Goal: Task Accomplishment & Management: Complete application form

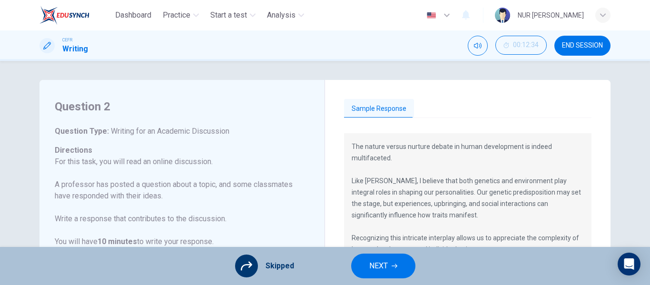
scroll to position [106, 0]
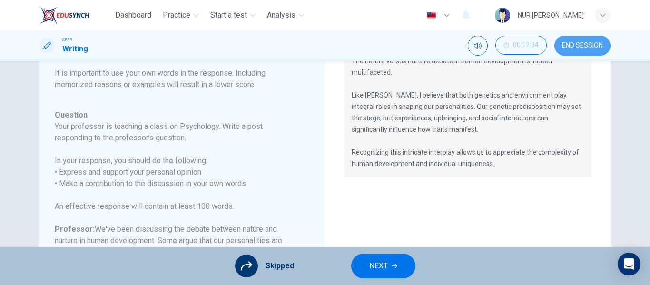
click at [595, 38] on button "END SESSION" at bounding box center [583, 46] width 56 height 20
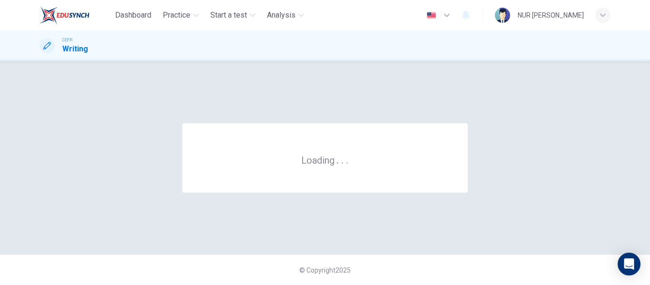
scroll to position [0, 0]
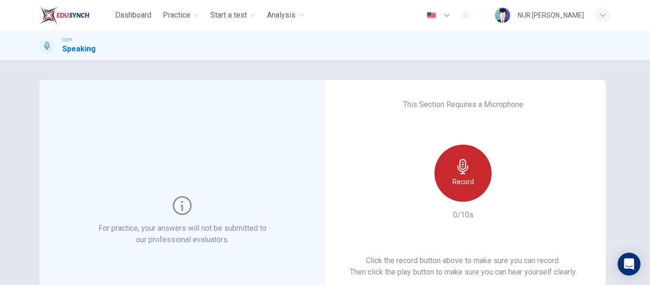
click at [471, 182] on h6 "Record" at bounding box center [463, 181] width 21 height 11
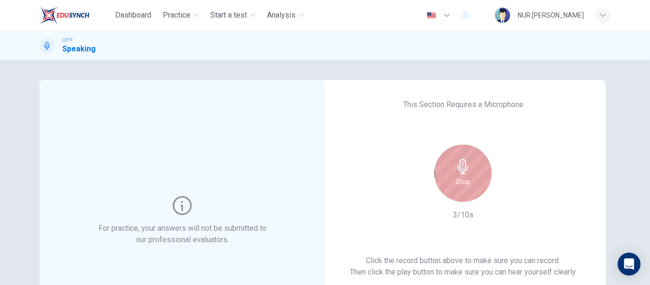
click at [471, 182] on div "Stop" at bounding box center [463, 173] width 57 height 57
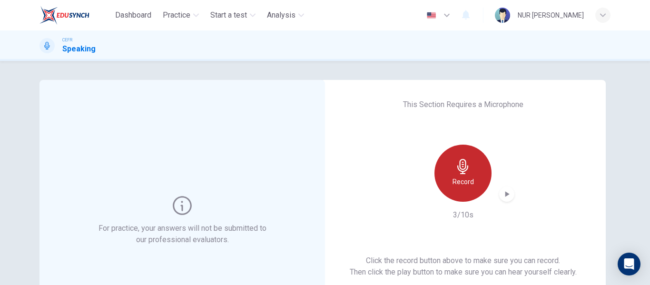
click at [471, 182] on h6 "Record" at bounding box center [463, 181] width 21 height 11
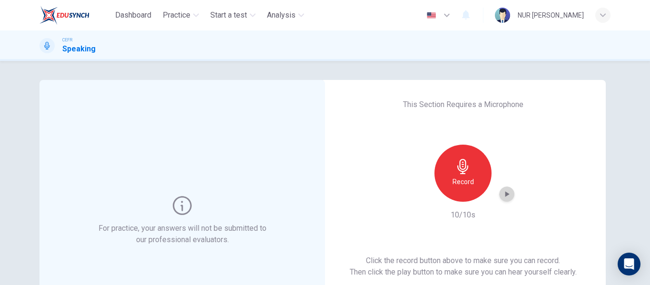
click at [499, 190] on div "button" at bounding box center [506, 194] width 15 height 15
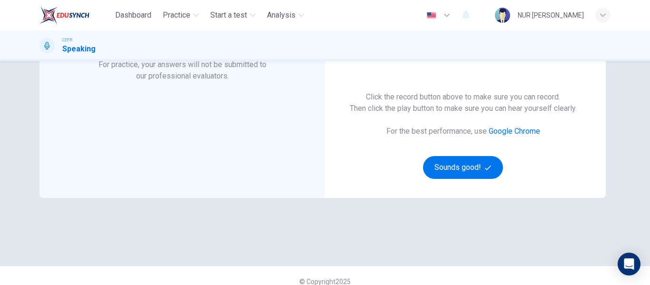
scroll to position [164, 0]
click at [454, 173] on button "Sounds good!" at bounding box center [463, 167] width 80 height 23
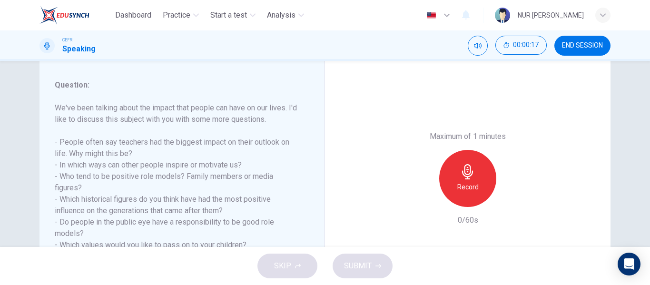
scroll to position [116, 0]
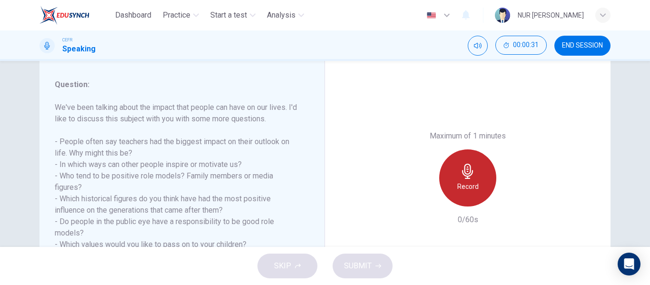
click at [446, 176] on div "Record" at bounding box center [467, 177] width 57 height 57
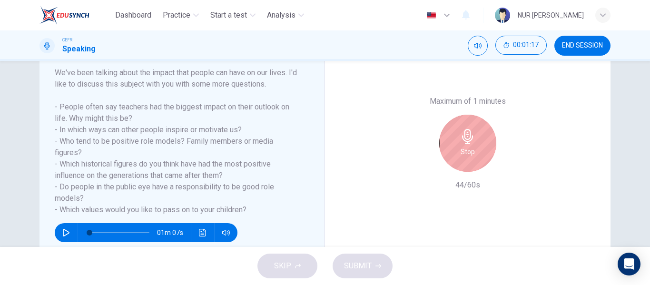
scroll to position [156, 0]
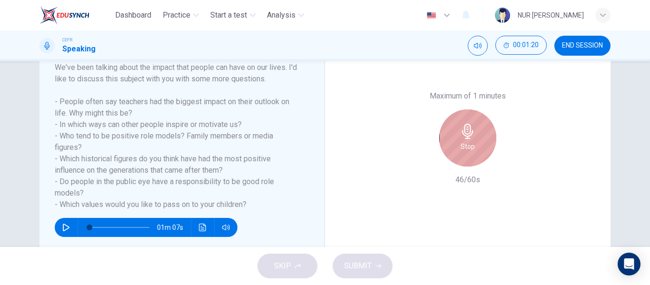
click at [467, 144] on h6 "Stop" at bounding box center [468, 146] width 14 height 11
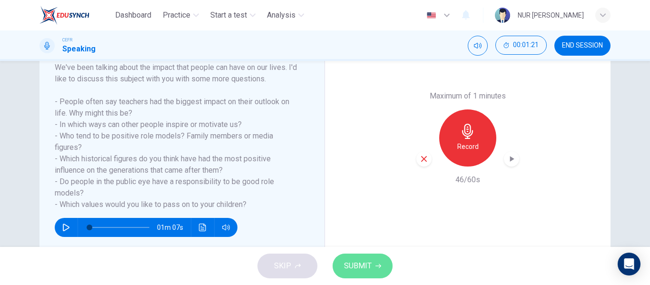
click at [357, 272] on span "SUBMIT" at bounding box center [358, 265] width 28 height 13
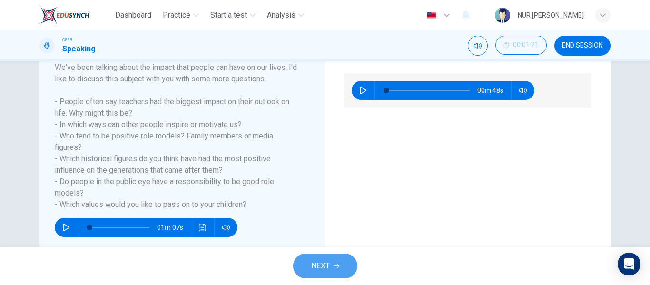
click at [330, 271] on button "NEXT" at bounding box center [325, 266] width 64 height 25
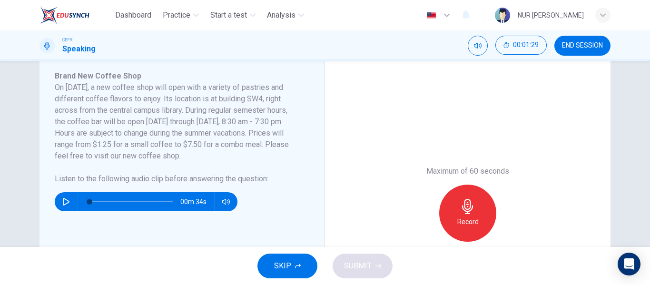
scroll to position [167, 0]
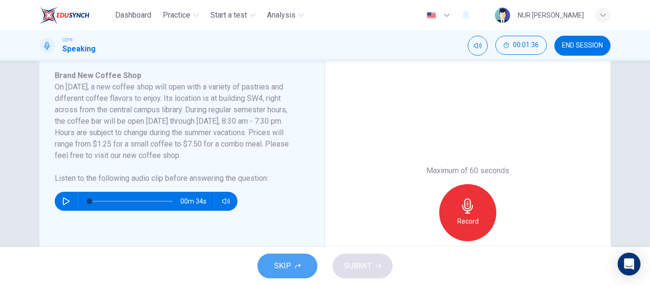
click at [281, 268] on span "SKIP" at bounding box center [282, 265] width 17 height 13
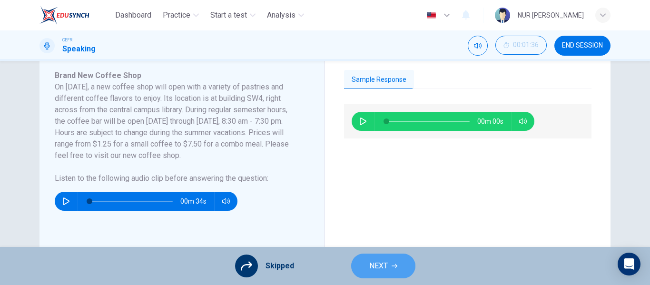
click at [383, 277] on button "NEXT" at bounding box center [383, 266] width 64 height 25
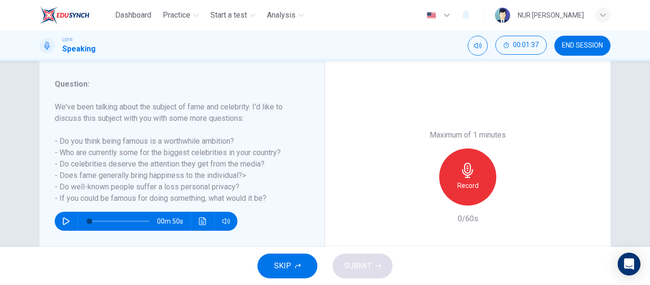
scroll to position [117, 0]
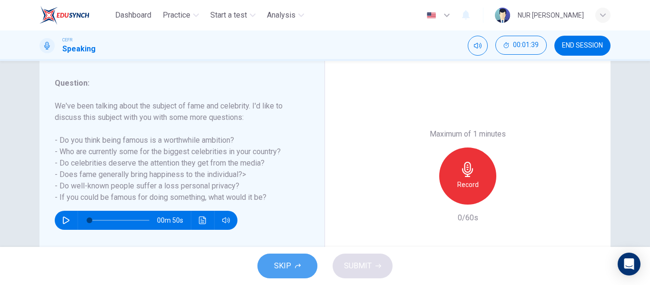
click at [276, 255] on button "SKIP" at bounding box center [288, 266] width 60 height 25
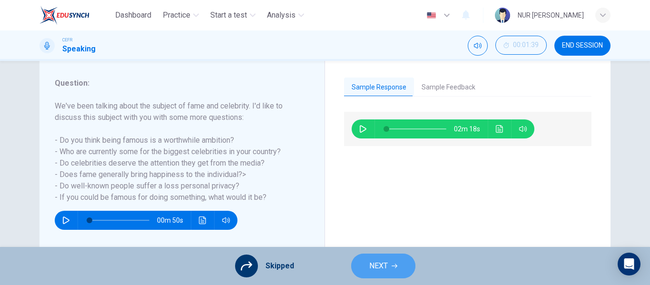
click at [374, 263] on span "NEXT" at bounding box center [378, 265] width 19 height 13
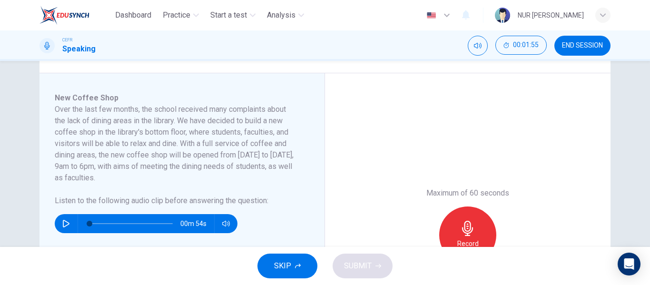
scroll to position [146, 0]
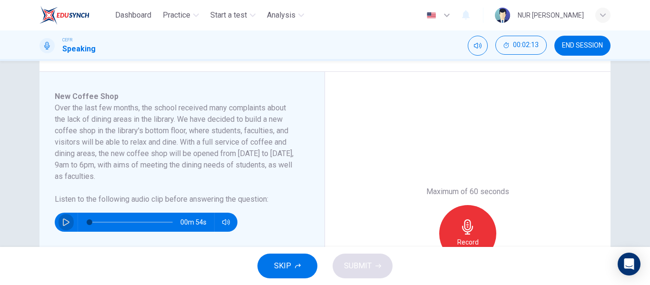
click at [67, 220] on icon "button" at bounding box center [66, 222] width 8 height 8
type input "0"
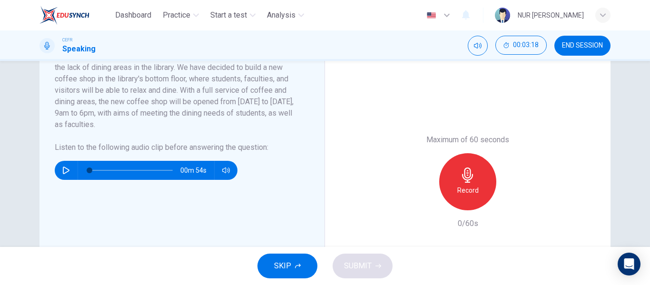
scroll to position [198, 0]
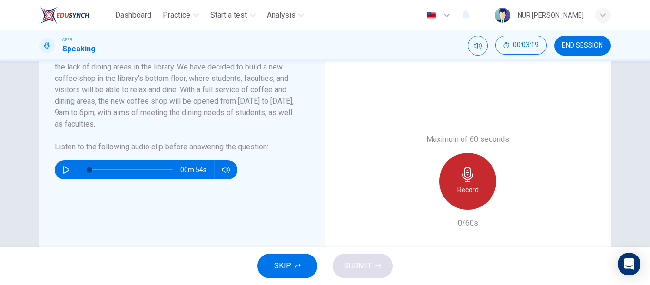
click at [462, 197] on div "Record" at bounding box center [467, 181] width 57 height 57
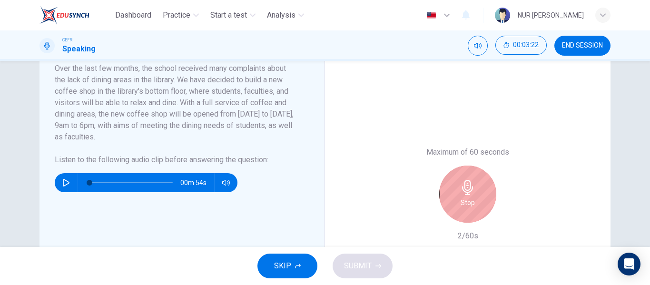
scroll to position [180, 0]
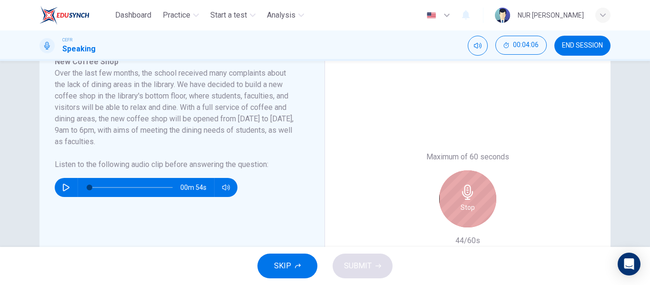
click at [462, 197] on icon "button" at bounding box center [467, 192] width 11 height 15
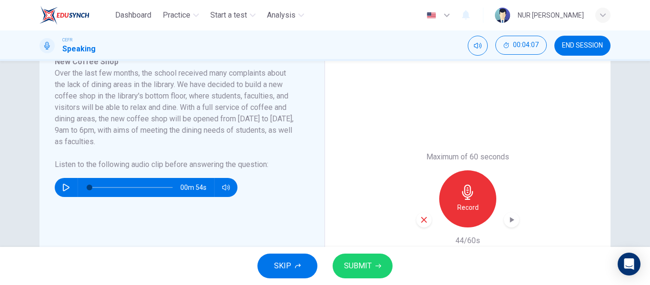
click at [373, 263] on button "SUBMIT" at bounding box center [363, 266] width 60 height 25
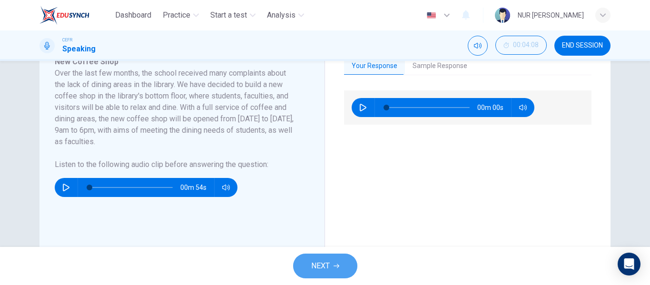
click at [338, 266] on icon "button" at bounding box center [337, 266] width 6 height 4
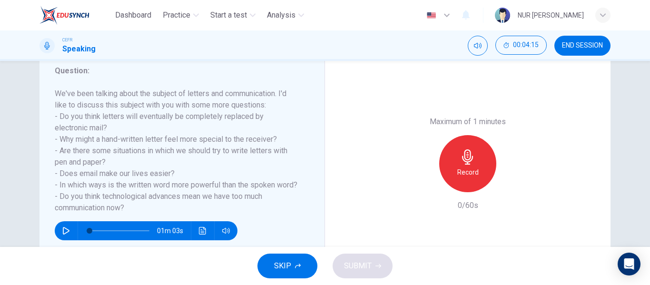
scroll to position [130, 0]
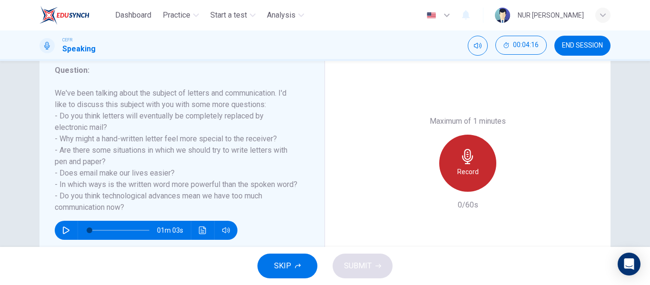
click at [476, 147] on div "Record" at bounding box center [467, 163] width 57 height 57
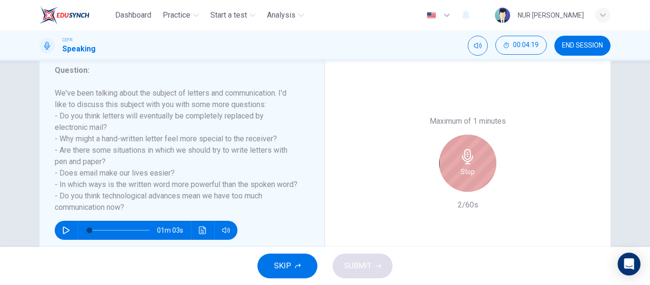
click at [476, 147] on div "Stop" at bounding box center [467, 163] width 57 height 57
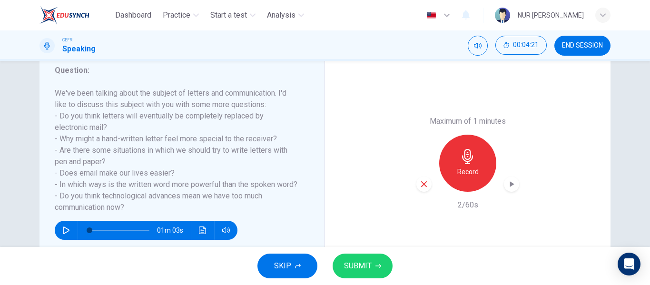
drag, startPoint x: 425, startPoint y: 192, endPoint x: 424, endPoint y: 183, distance: 9.1
click at [424, 183] on div "Maximum of 1 minutes Record 2/60s" at bounding box center [467, 163] width 103 height 95
click at [424, 183] on icon "button" at bounding box center [424, 184] width 9 height 9
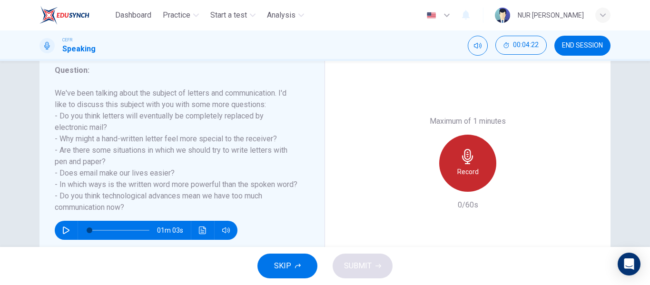
click at [453, 173] on div "Record" at bounding box center [467, 163] width 57 height 57
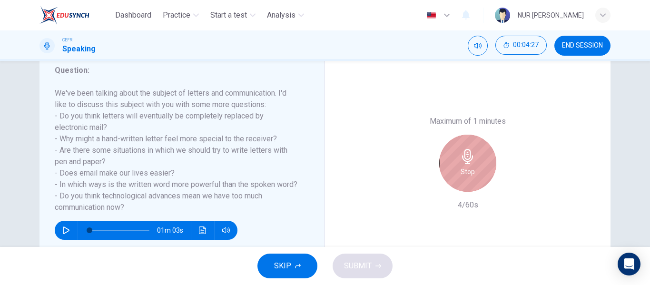
click at [453, 173] on div "Stop" at bounding box center [467, 163] width 57 height 57
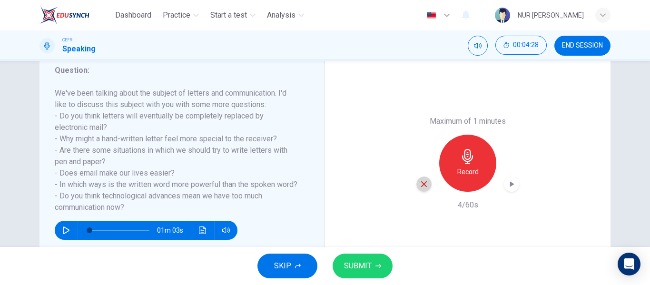
click at [419, 179] on div "button" at bounding box center [423, 184] width 15 height 15
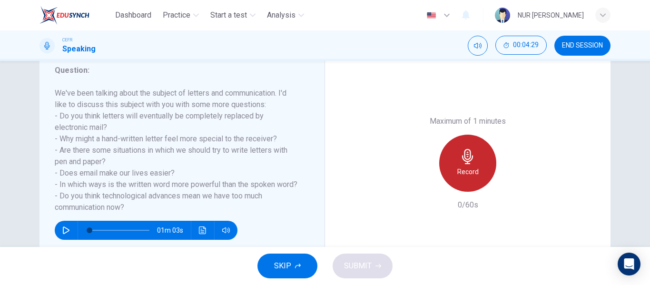
click at [480, 170] on div "Record" at bounding box center [467, 163] width 57 height 57
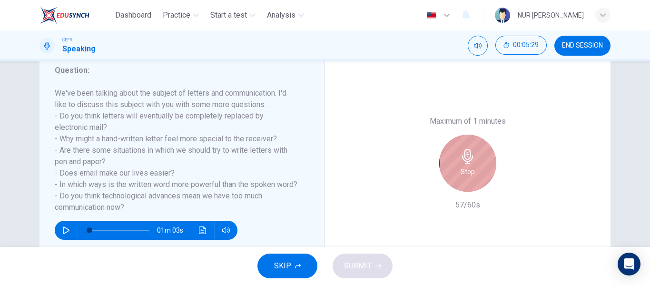
click at [470, 169] on h6 "Stop" at bounding box center [468, 171] width 14 height 11
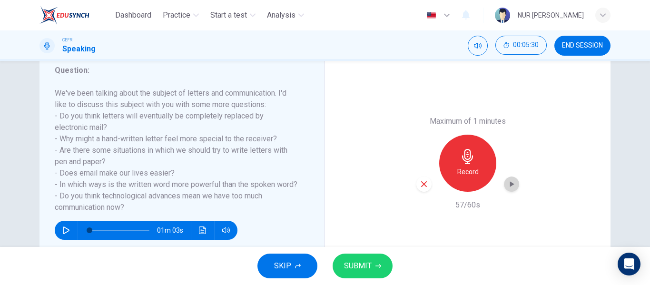
click at [508, 188] on icon "button" at bounding box center [512, 184] width 10 height 10
click at [361, 265] on span "SUBMIT" at bounding box center [358, 265] width 28 height 13
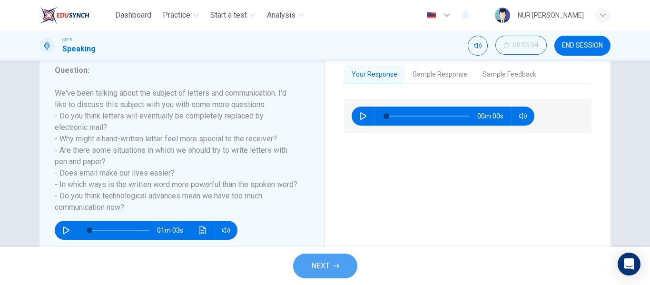
click at [338, 262] on button "NEXT" at bounding box center [325, 266] width 64 height 25
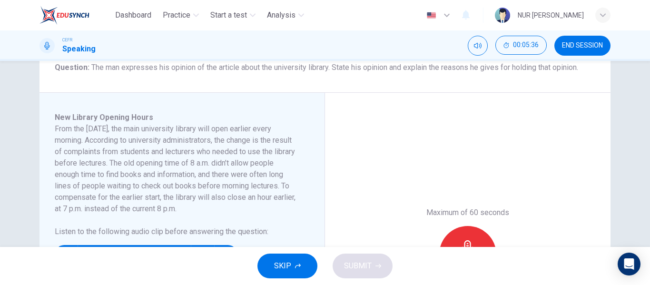
scroll to position [125, 0]
click at [332, 191] on div "Maximum of 60 seconds Record 0/60s" at bounding box center [468, 254] width 286 height 324
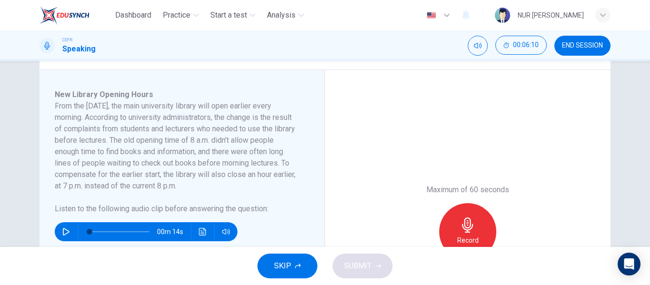
scroll to position [148, 0]
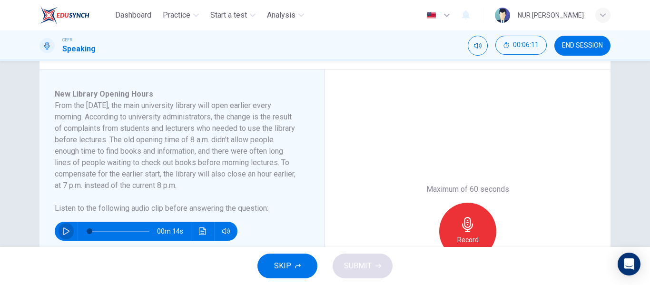
click at [60, 239] on button "button" at bounding box center [66, 231] width 15 height 19
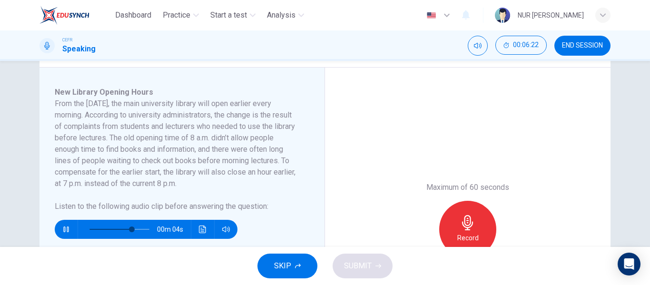
scroll to position [150, 0]
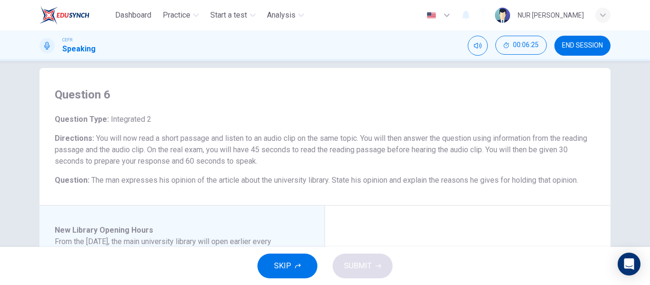
type input "0"
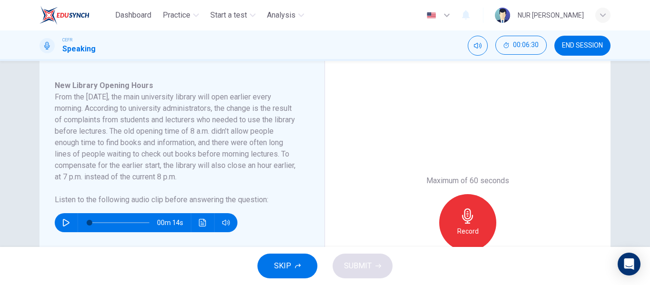
scroll to position [156, 0]
click at [272, 258] on button "SKIP" at bounding box center [288, 266] width 60 height 25
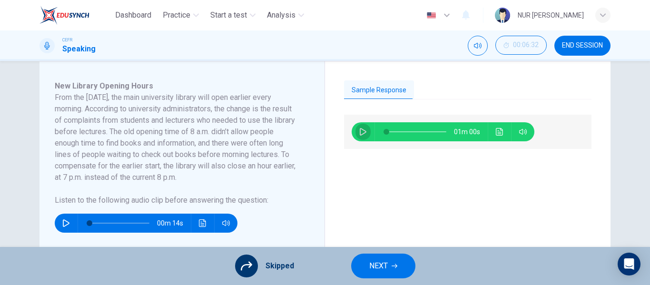
click at [364, 131] on icon "button" at bounding box center [363, 132] width 8 height 8
type input "8"
click at [386, 269] on span "NEXT" at bounding box center [378, 265] width 19 height 13
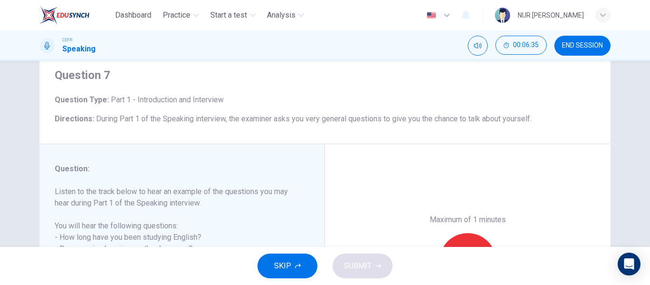
scroll to position [91, 0]
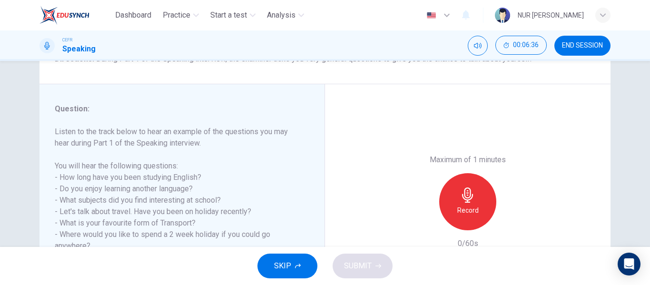
click at [291, 258] on button "SKIP" at bounding box center [288, 266] width 60 height 25
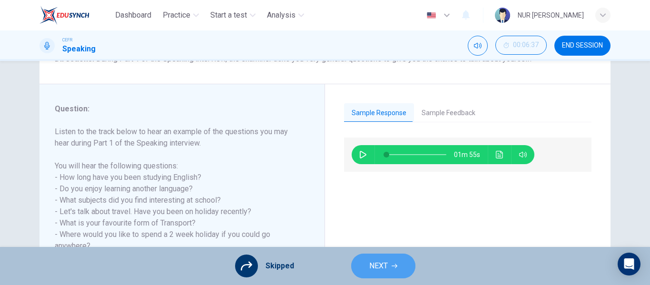
click at [402, 276] on button "NEXT" at bounding box center [383, 266] width 64 height 25
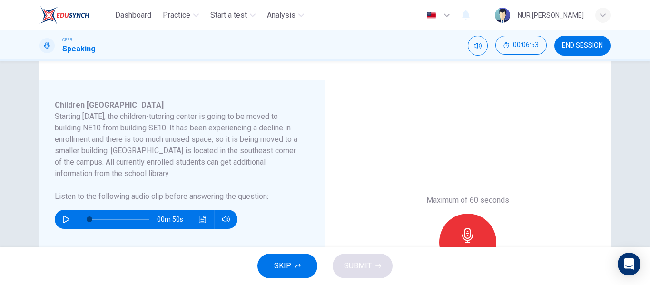
scroll to position [139, 0]
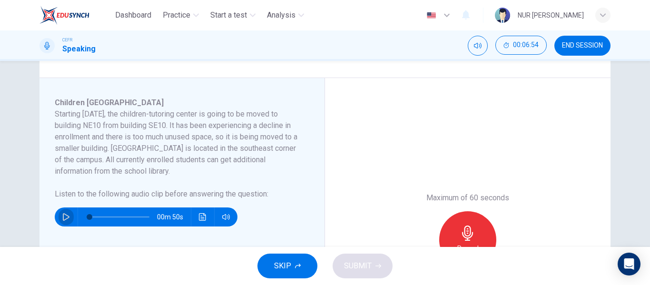
click at [61, 221] on button "button" at bounding box center [66, 217] width 15 height 19
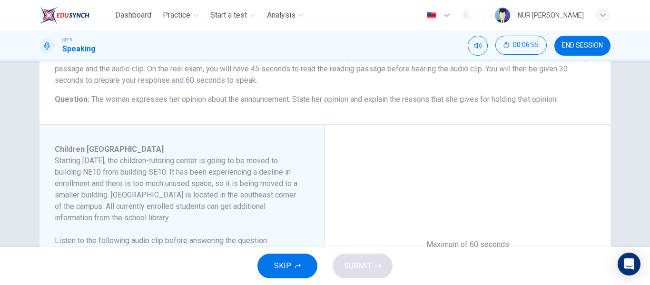
scroll to position [92, 0]
type input "0"
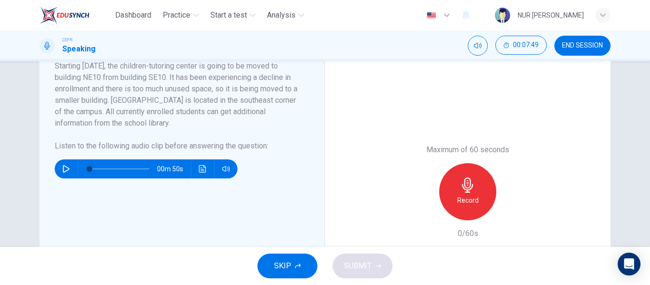
scroll to position [188, 0]
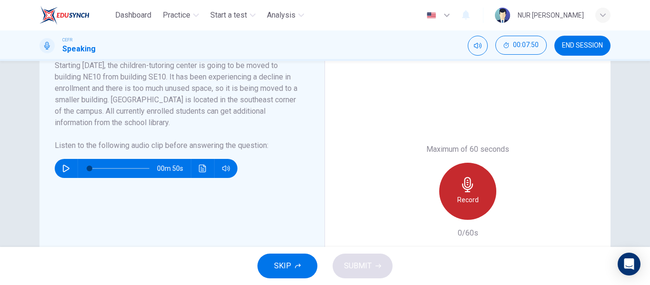
click at [468, 168] on div "Record" at bounding box center [467, 191] width 57 height 57
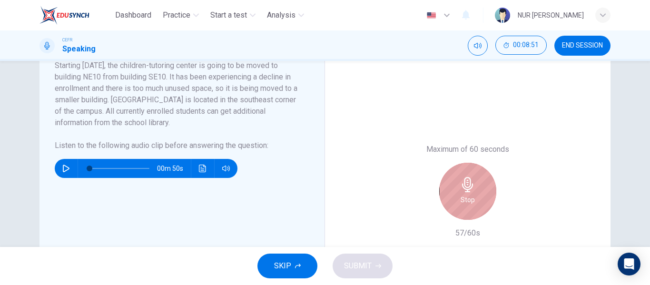
click at [451, 188] on div "Stop" at bounding box center [467, 191] width 57 height 57
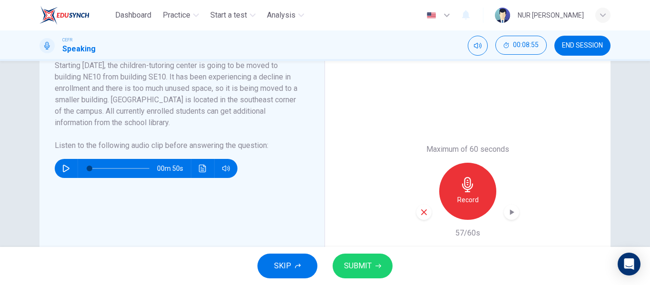
click at [366, 257] on button "SUBMIT" at bounding box center [363, 266] width 60 height 25
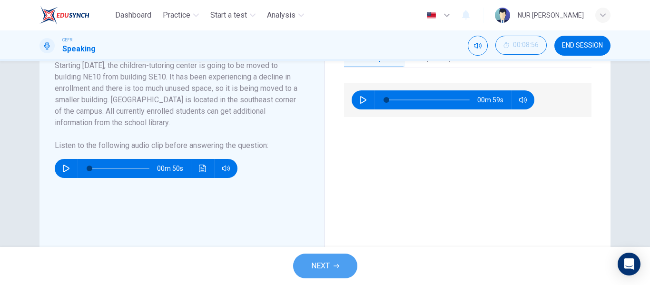
click at [312, 257] on button "NEXT" at bounding box center [325, 266] width 64 height 25
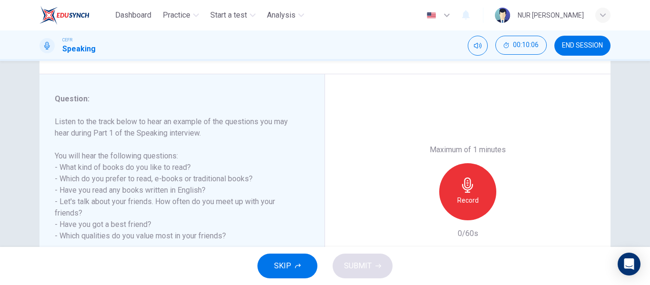
scroll to position [102, 0]
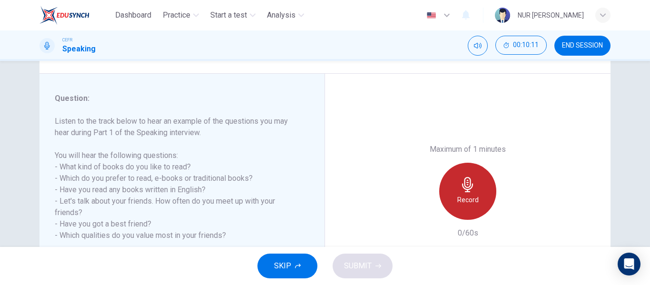
click at [487, 197] on div "Record" at bounding box center [467, 191] width 57 height 57
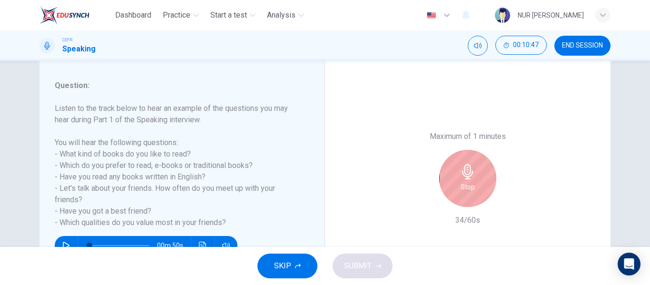
scroll to position [121, 0]
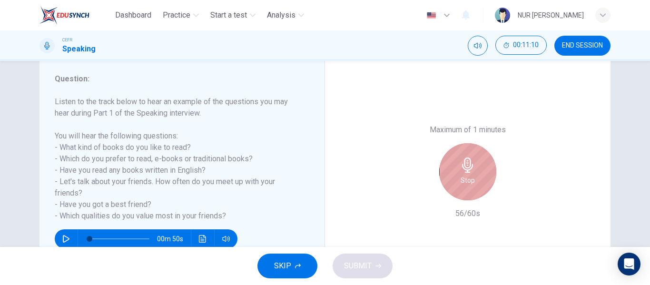
click at [462, 187] on div "Stop" at bounding box center [467, 171] width 57 height 57
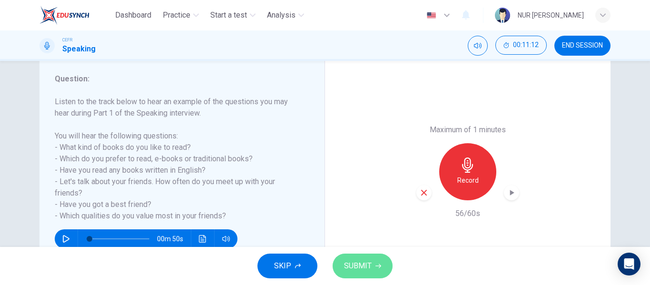
click at [353, 278] on button "SUBMIT" at bounding box center [363, 266] width 60 height 25
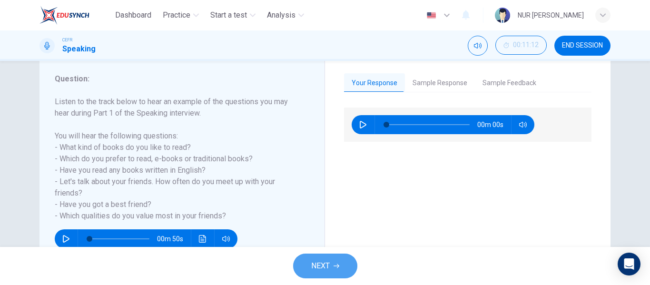
click at [337, 257] on button "NEXT" at bounding box center [325, 266] width 64 height 25
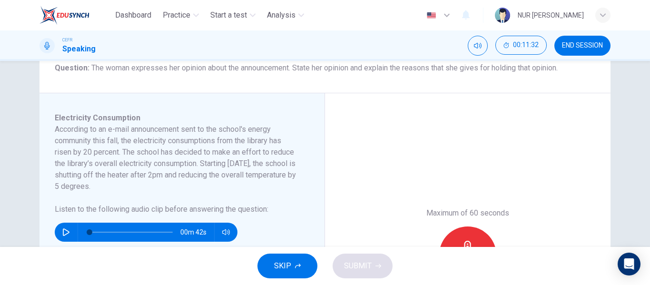
scroll to position [125, 0]
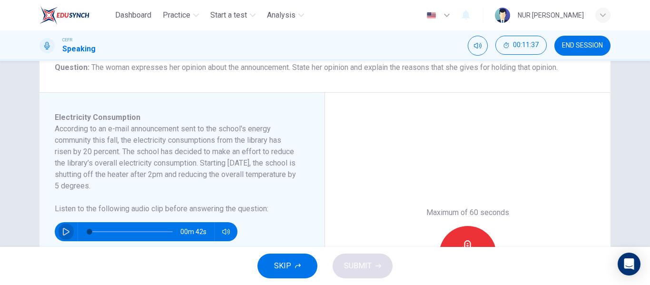
click at [66, 231] on icon "button" at bounding box center [66, 232] width 7 height 8
type input "0"
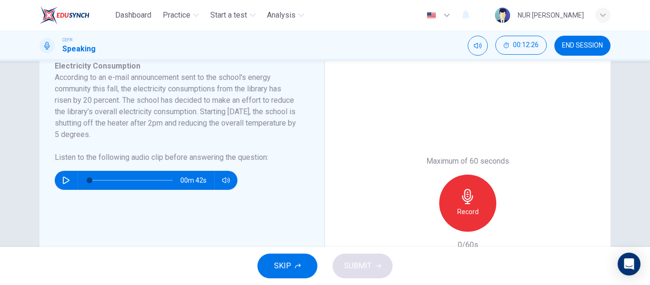
scroll to position [177, 0]
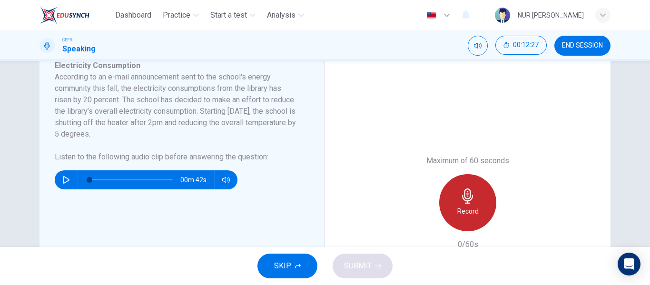
click at [471, 215] on h6 "Record" at bounding box center [467, 211] width 21 height 11
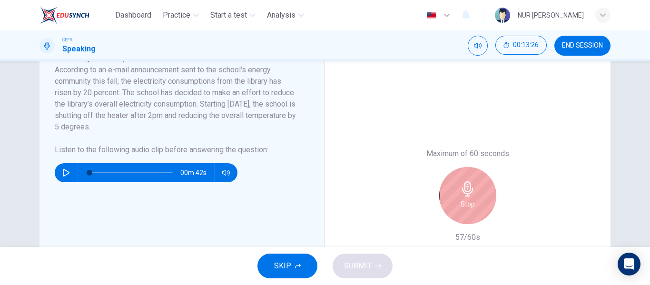
scroll to position [188, 0]
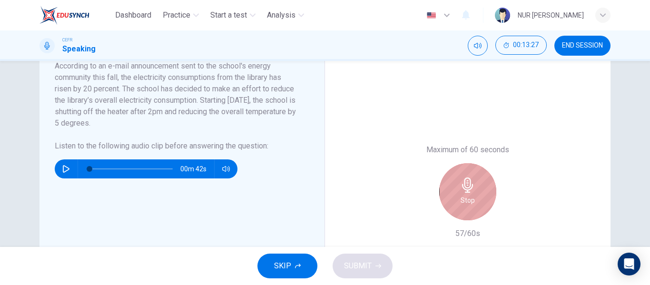
click at [471, 203] on h6 "Stop" at bounding box center [468, 200] width 14 height 11
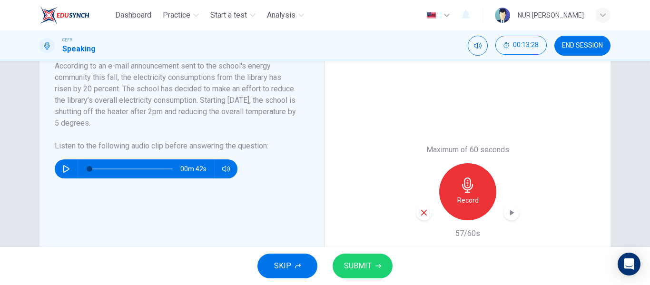
click at [347, 272] on span "SUBMIT" at bounding box center [358, 265] width 28 height 13
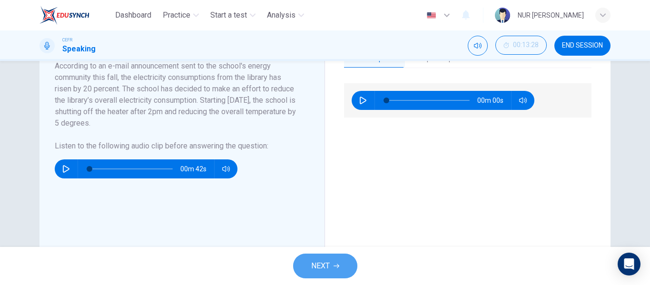
click at [347, 272] on button "NEXT" at bounding box center [325, 266] width 64 height 25
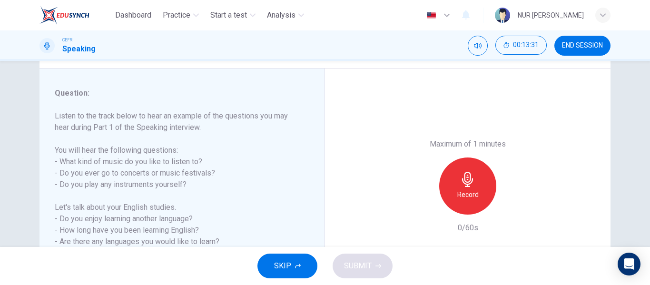
scroll to position [108, 0]
click at [455, 182] on div "Record" at bounding box center [467, 185] width 57 height 57
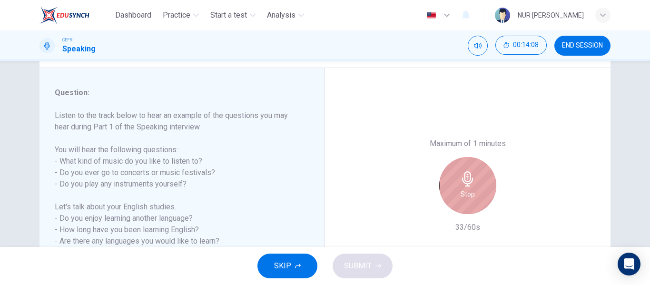
click at [455, 182] on div "Stop" at bounding box center [467, 185] width 57 height 57
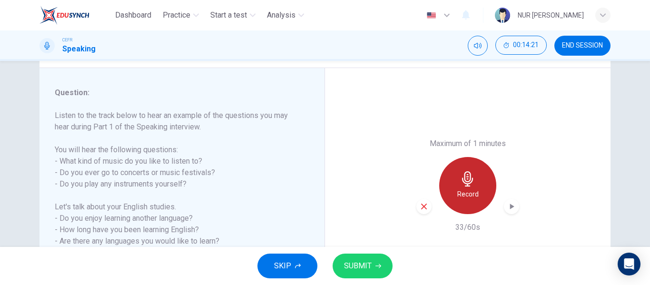
click at [453, 199] on div "Record" at bounding box center [467, 185] width 57 height 57
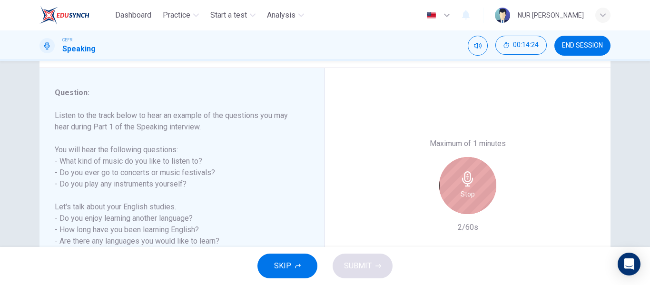
click at [464, 185] on icon "button" at bounding box center [467, 178] width 15 height 15
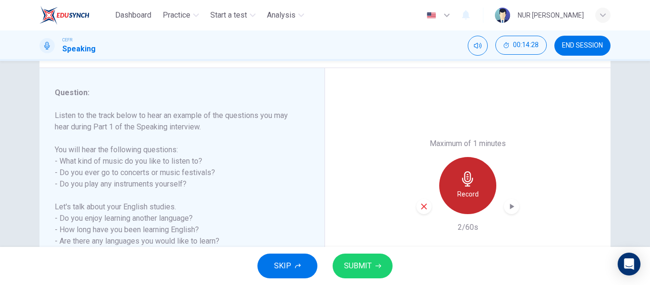
click at [459, 190] on h6 "Record" at bounding box center [467, 193] width 21 height 11
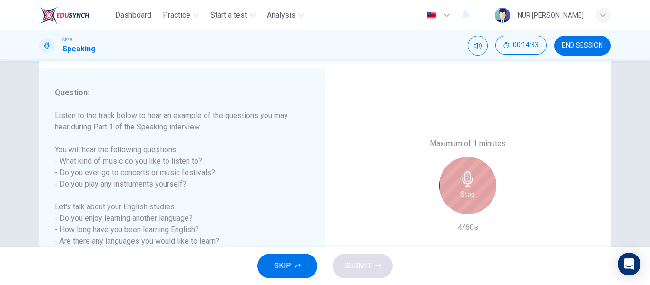
click at [461, 190] on h6 "Stop" at bounding box center [468, 193] width 14 height 11
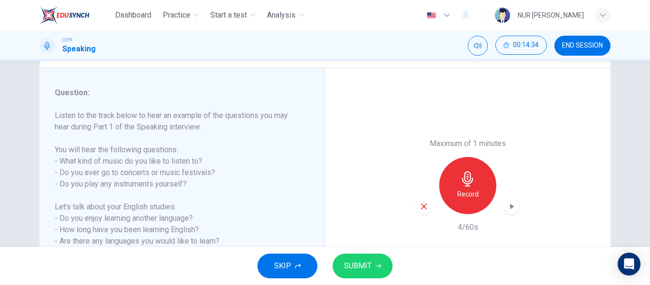
click at [459, 190] on h6 "Record" at bounding box center [467, 193] width 21 height 11
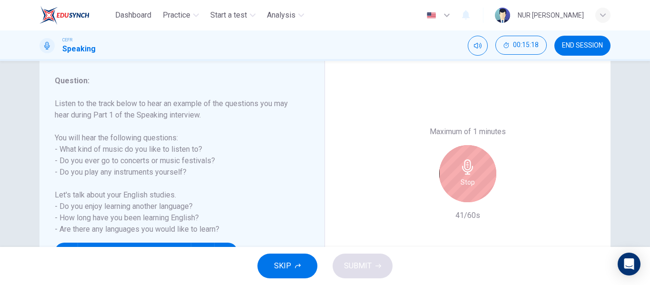
scroll to position [133, 0]
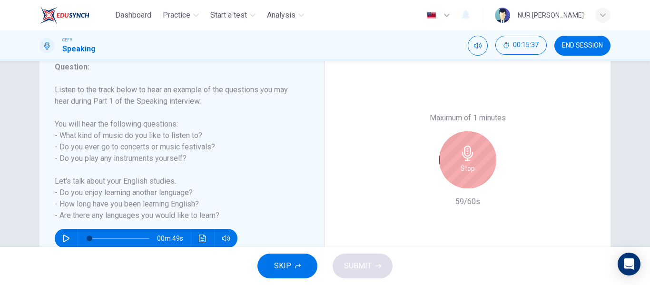
click at [459, 177] on div "Stop" at bounding box center [467, 159] width 57 height 57
click at [474, 166] on div "Stop" at bounding box center [467, 159] width 57 height 57
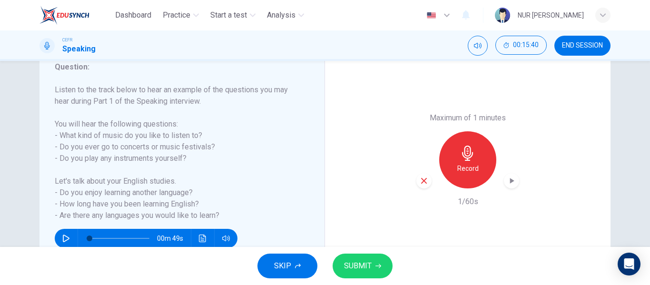
click at [372, 263] on button "SUBMIT" at bounding box center [363, 266] width 60 height 25
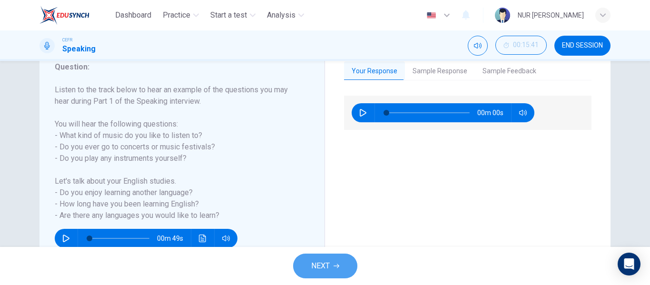
click at [326, 254] on button "NEXT" at bounding box center [325, 266] width 64 height 25
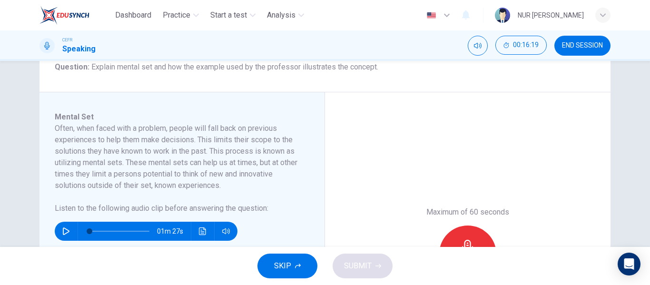
scroll to position [126, 0]
click at [59, 230] on button "button" at bounding box center [66, 230] width 15 height 19
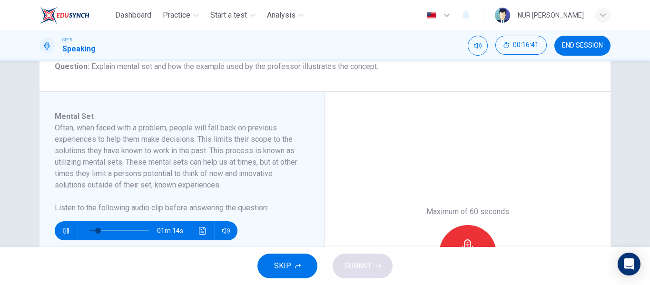
type input "16"
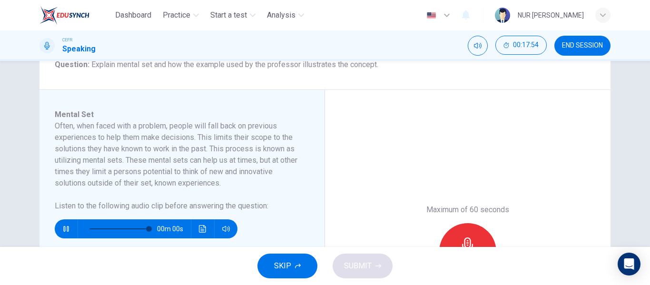
scroll to position [128, 0]
type input "0"
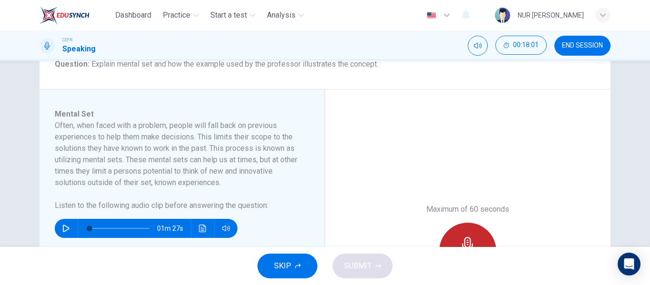
click at [471, 231] on div "Record" at bounding box center [467, 251] width 57 height 57
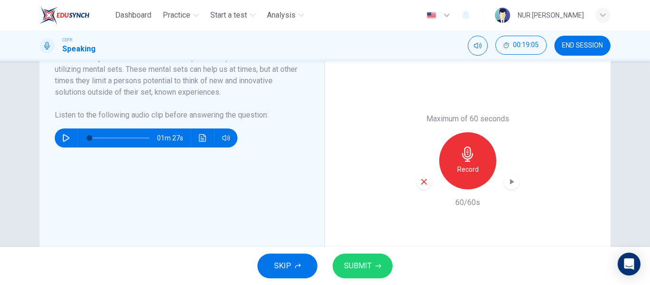
scroll to position [219, 0]
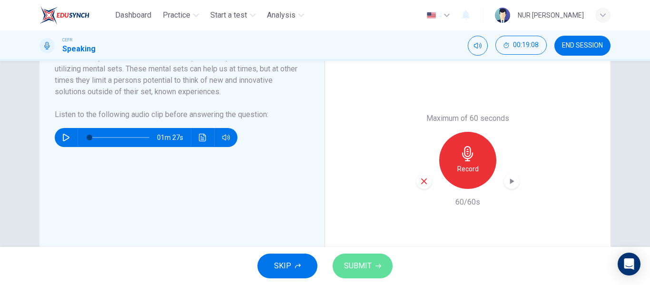
click at [363, 268] on span "SUBMIT" at bounding box center [358, 265] width 28 height 13
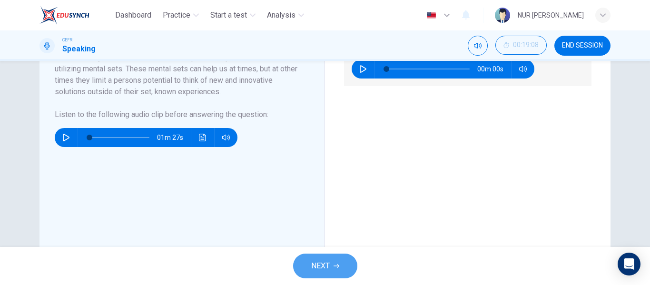
click at [345, 268] on button "NEXT" at bounding box center [325, 266] width 64 height 25
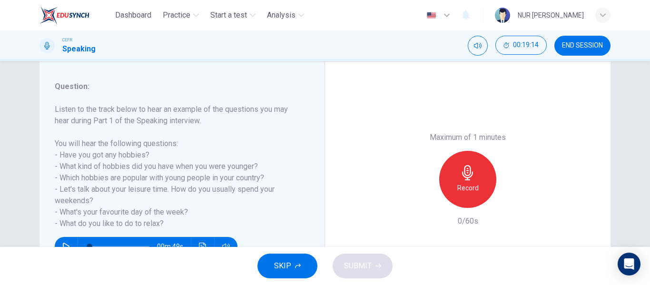
scroll to position [159, 0]
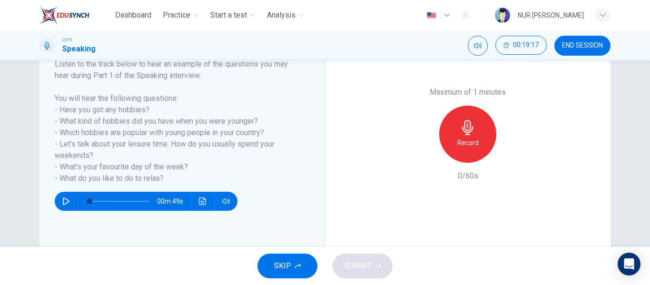
click at [285, 275] on button "SKIP" at bounding box center [288, 266] width 60 height 25
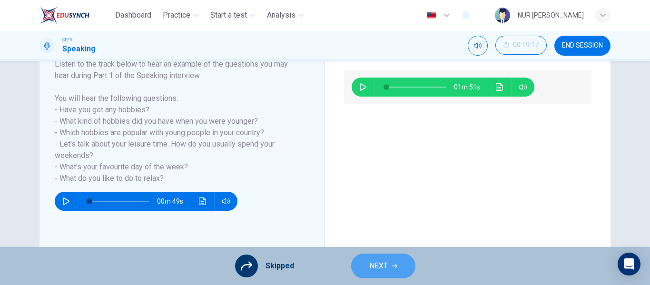
click at [401, 262] on button "NEXT" at bounding box center [383, 266] width 64 height 25
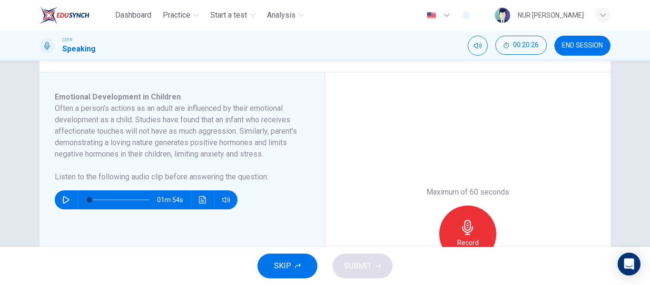
scroll to position [158, 0]
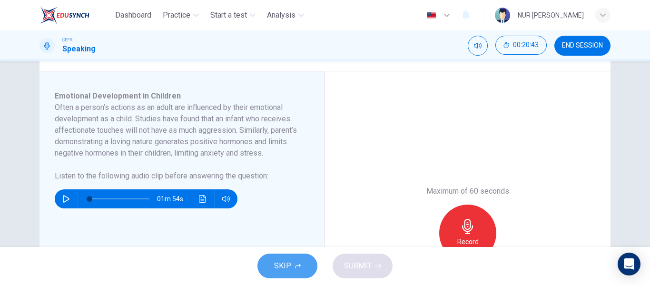
click at [263, 275] on button "SKIP" at bounding box center [288, 266] width 60 height 25
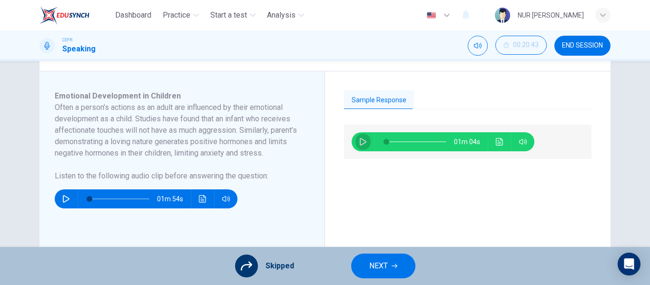
click at [362, 134] on button "button" at bounding box center [363, 141] width 15 height 19
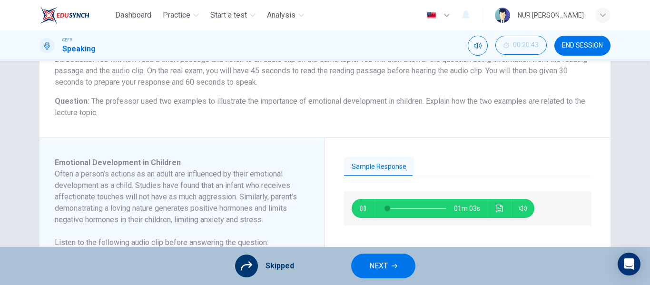
scroll to position [89, 0]
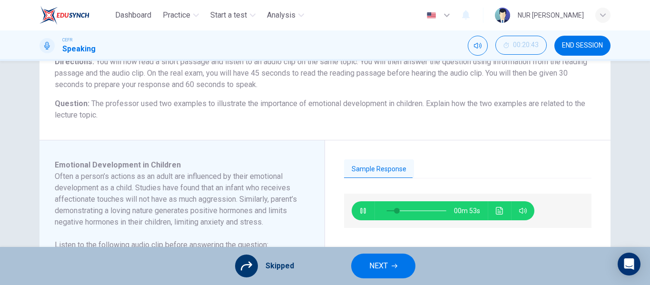
type input "19"
click at [376, 277] on button "NEXT" at bounding box center [383, 266] width 64 height 25
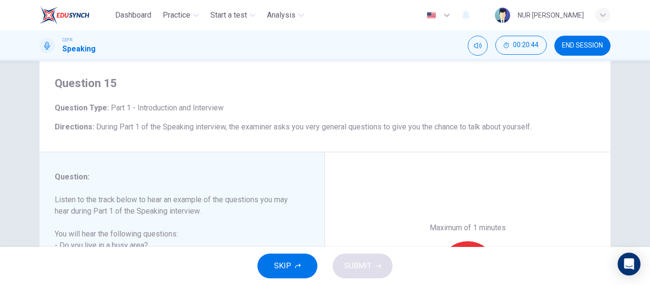
scroll to position [58, 0]
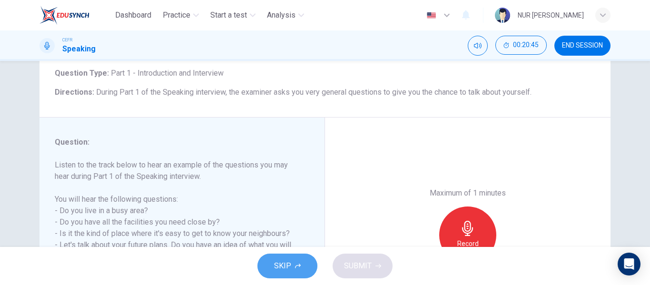
click at [304, 266] on button "SKIP" at bounding box center [288, 266] width 60 height 25
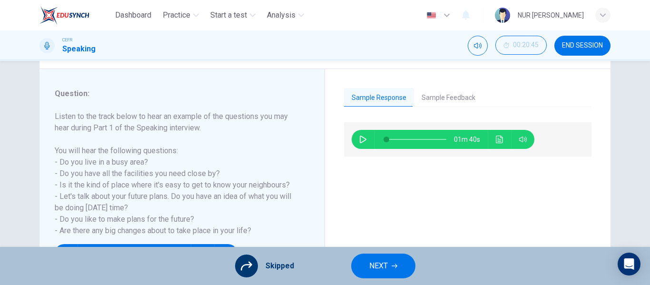
scroll to position [107, 0]
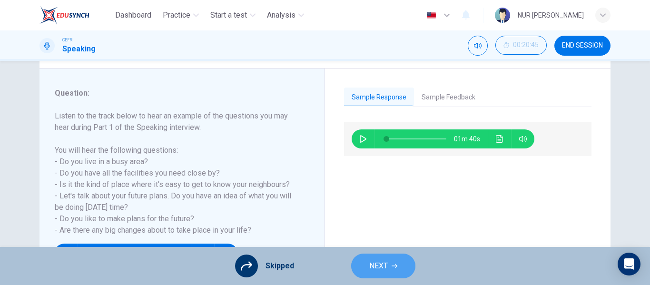
click at [356, 269] on button "NEXT" at bounding box center [383, 266] width 64 height 25
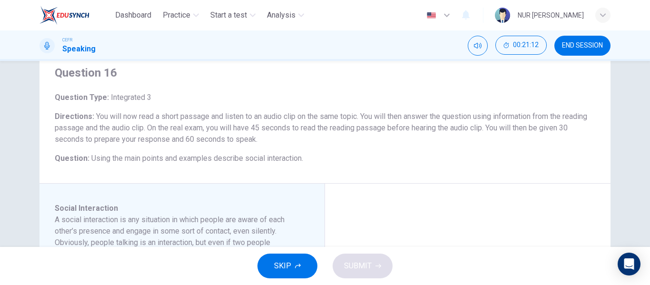
scroll to position [35, 0]
click at [287, 269] on span "SKIP" at bounding box center [282, 265] width 17 height 13
